Goal: Find specific page/section: Find specific page/section

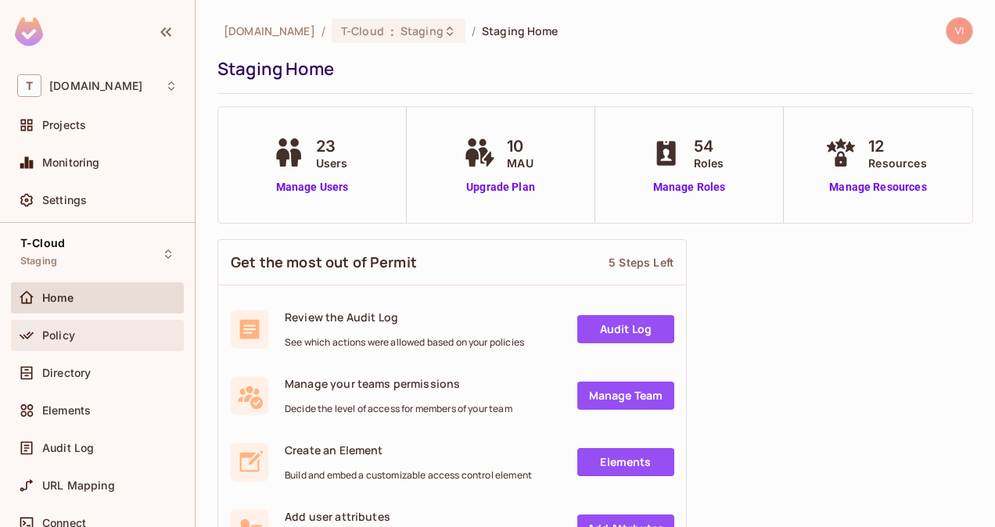
click at [74, 340] on span "Policy" at bounding box center [58, 335] width 33 height 13
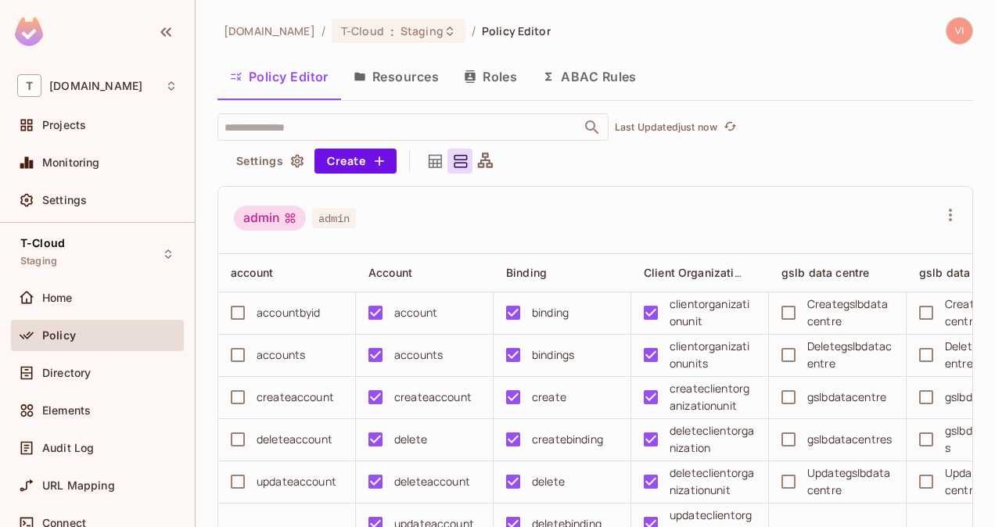
click at [413, 77] on button "Resources" at bounding box center [396, 76] width 110 height 39
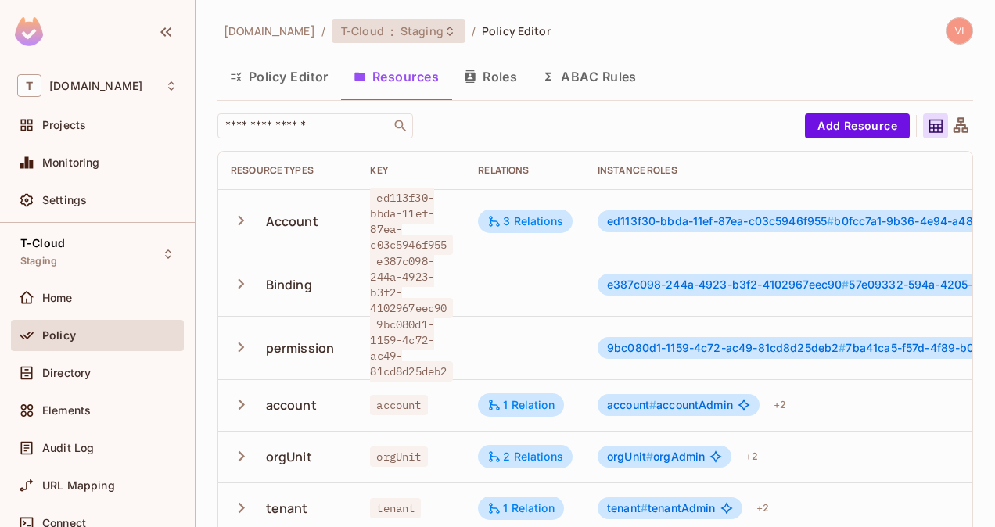
drag, startPoint x: 415, startPoint y: 44, endPoint x: 412, endPoint y: 33, distance: 11.4
click at [412, 33] on div "t-mobile.com / T-Cloud : Staging / Policy Editor" at bounding box center [383, 30] width 333 height 27
click at [412, 33] on span "Staging" at bounding box center [422, 30] width 43 height 15
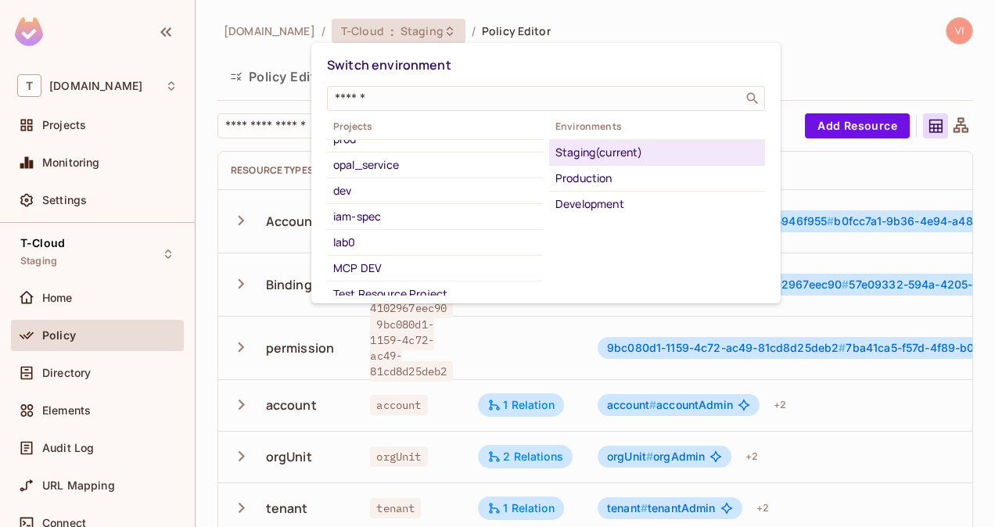
scroll to position [199, 0]
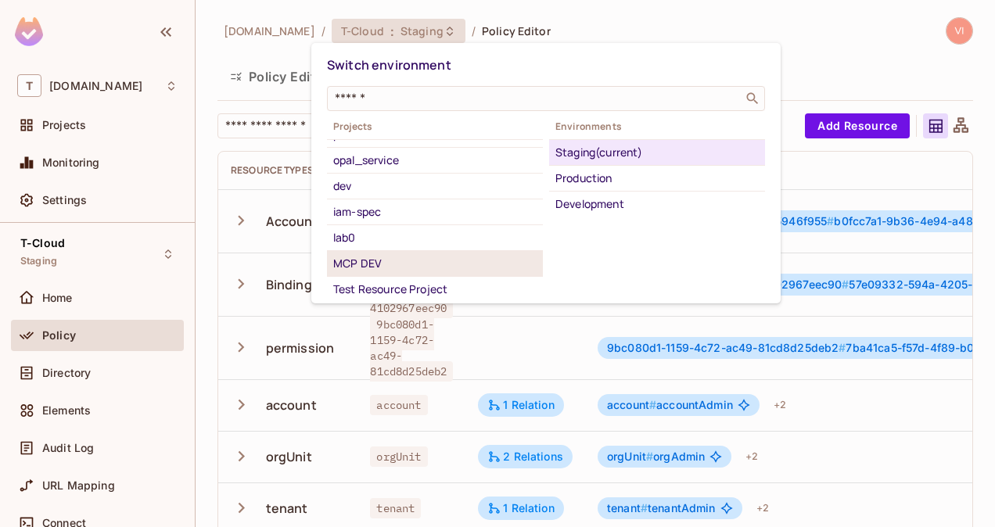
click at [400, 262] on div "MCP DEV" at bounding box center [434, 263] width 203 height 19
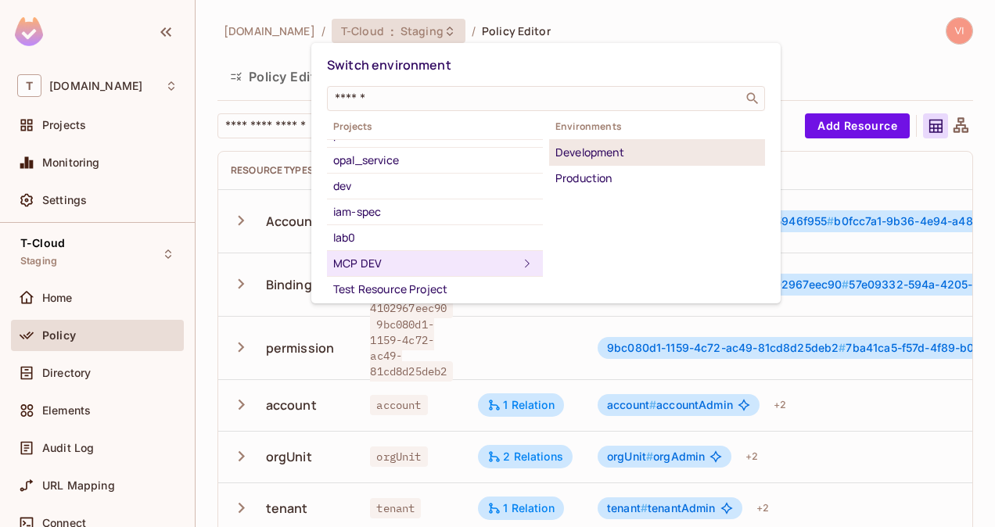
click at [602, 149] on div "Development" at bounding box center [656, 152] width 203 height 19
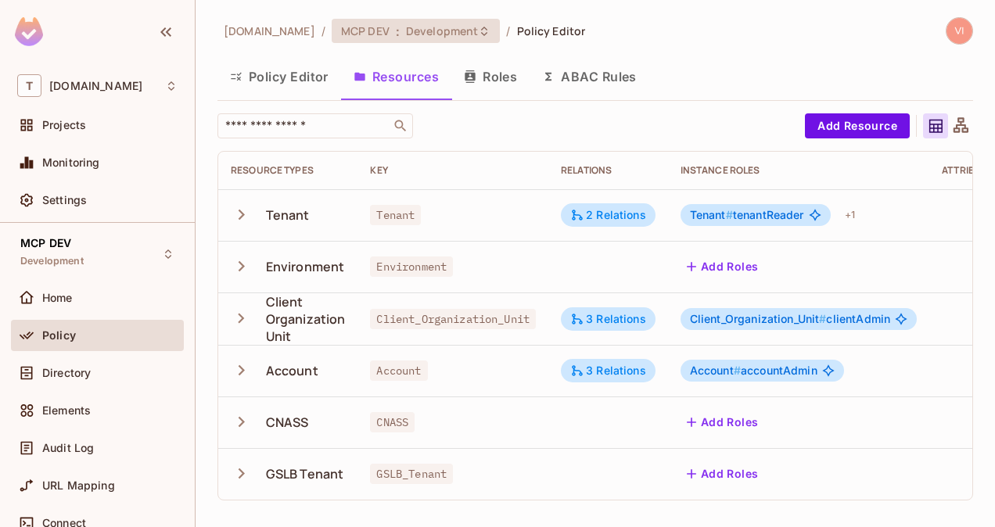
click at [406, 30] on span "Development" at bounding box center [442, 30] width 72 height 15
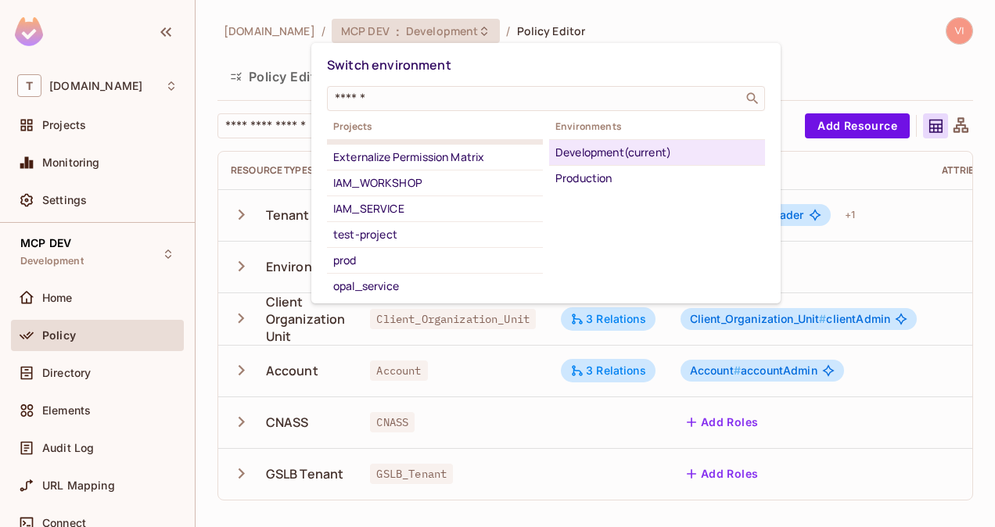
scroll to position [133, 0]
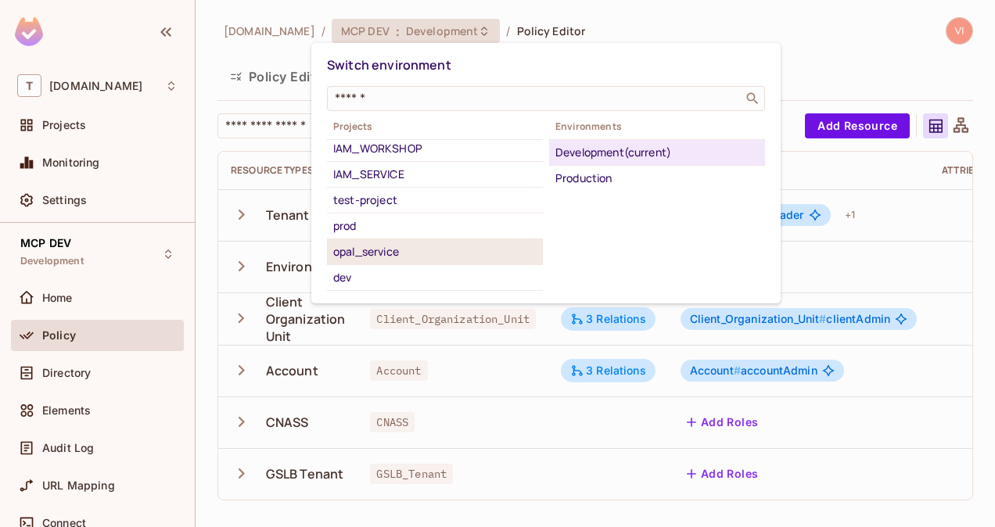
click at [375, 249] on div "opal_service" at bounding box center [434, 252] width 203 height 19
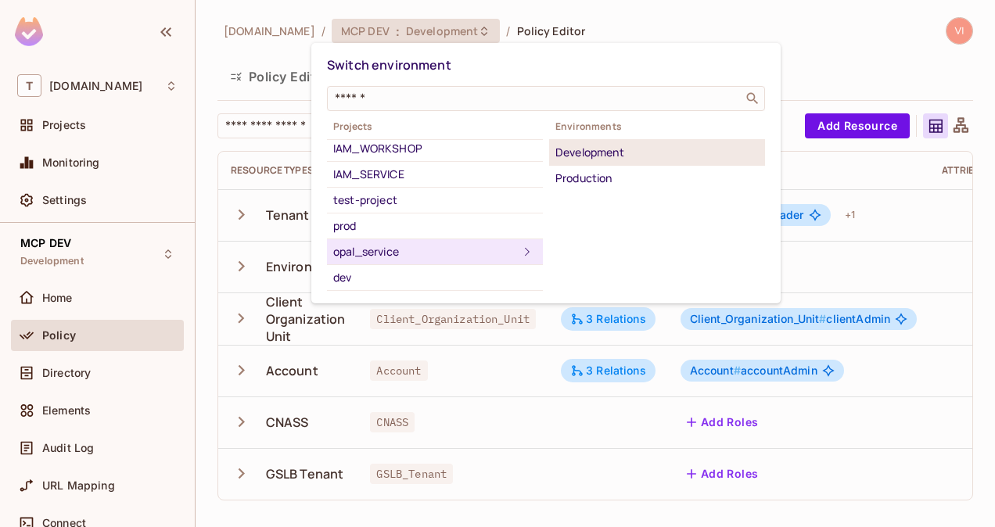
click at [631, 149] on div "Development" at bounding box center [656, 152] width 203 height 19
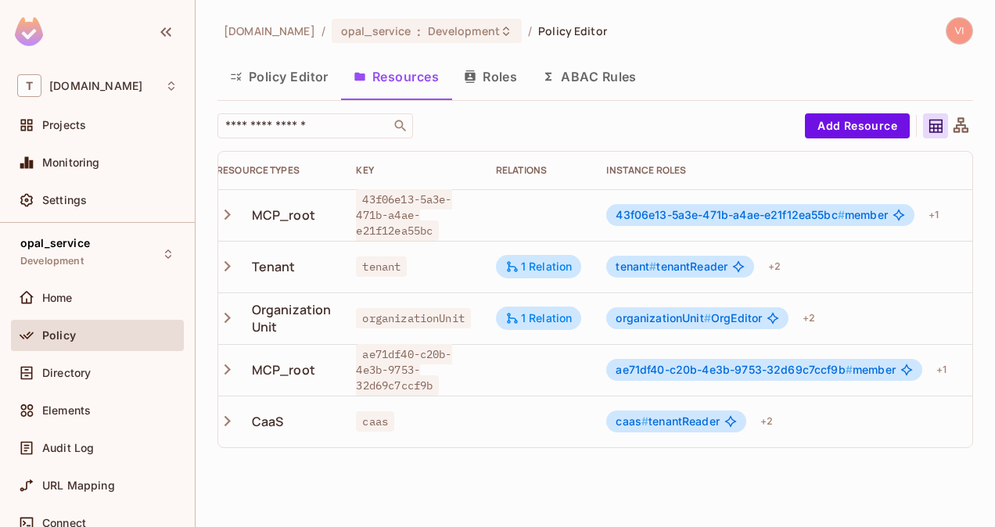
scroll to position [0, 12]
click at [519, 72] on button "Roles" at bounding box center [490, 76] width 78 height 39
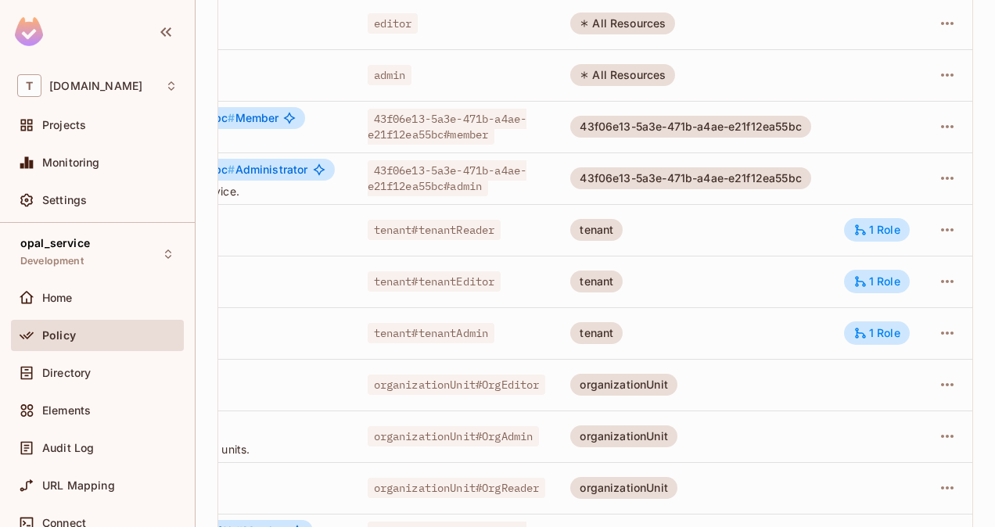
scroll to position [0, 252]
click at [872, 225] on div "1 Role" at bounding box center [877, 230] width 47 height 14
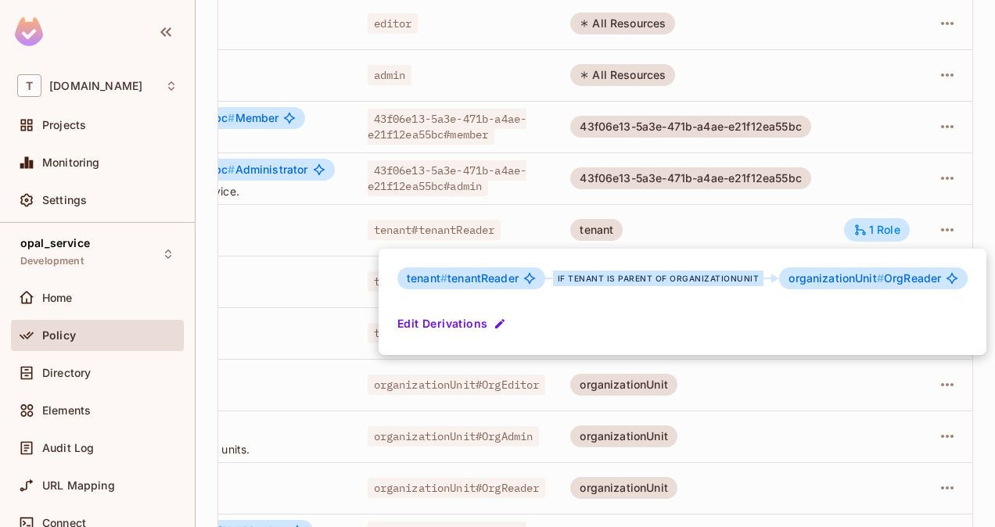
click at [976, 188] on div at bounding box center [497, 263] width 995 height 527
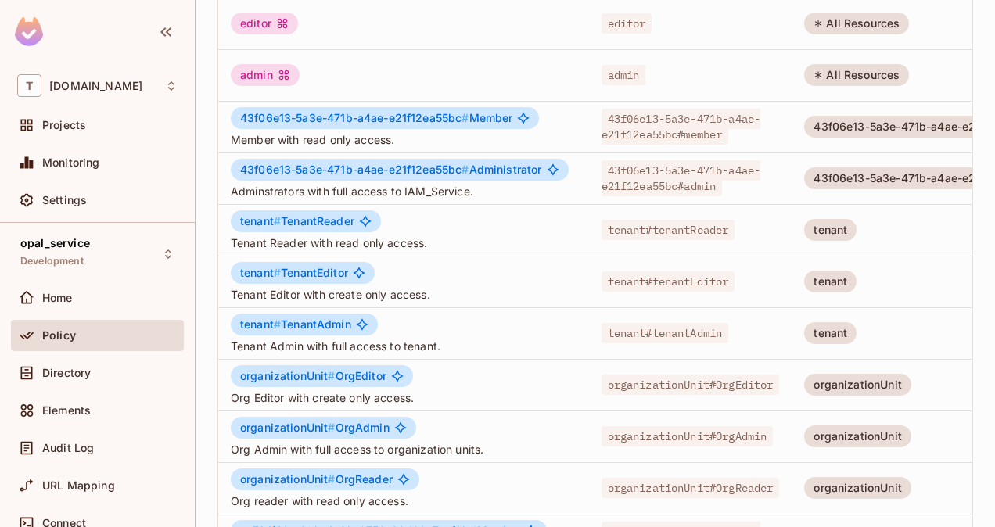
scroll to position [0, 0]
